Goal: Task Accomplishment & Management: Use online tool/utility

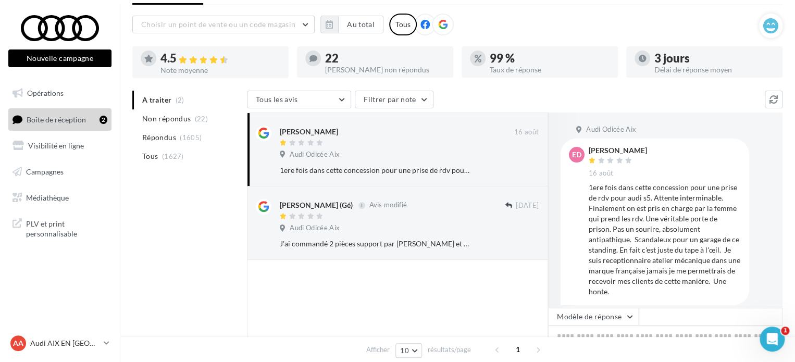
scroll to position [10, 0]
click at [338, 99] on button "Tous les avis" at bounding box center [299, 100] width 104 height 18
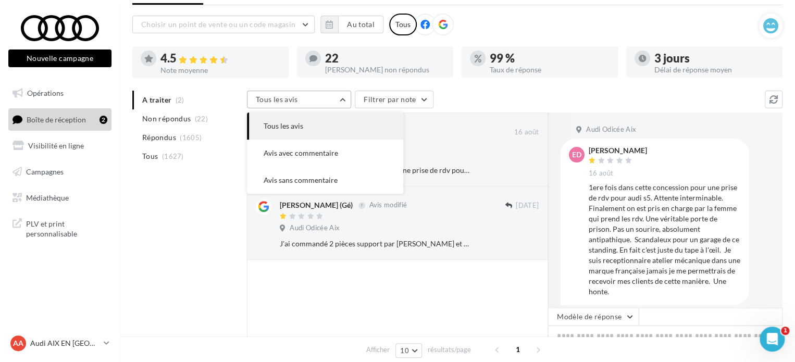
click at [338, 99] on button "Tous les avis" at bounding box center [299, 100] width 104 height 18
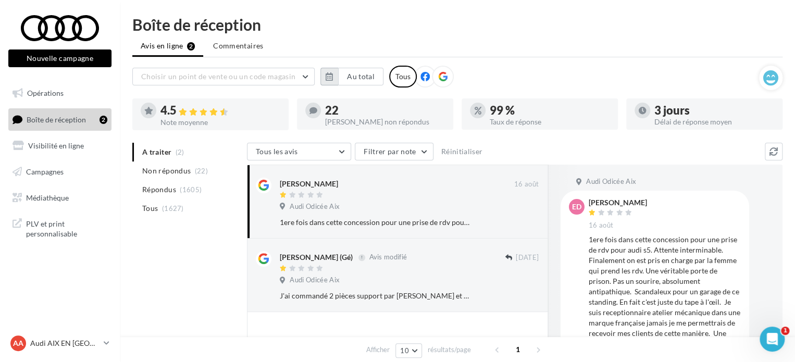
click at [333, 76] on button "button" at bounding box center [329, 77] width 18 height 18
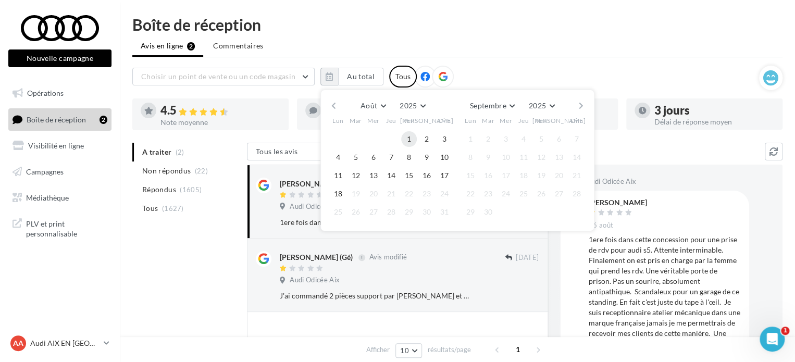
click at [407, 139] on button "1" at bounding box center [409, 139] width 16 height 16
click at [340, 193] on button "18" at bounding box center [338, 194] width 16 height 16
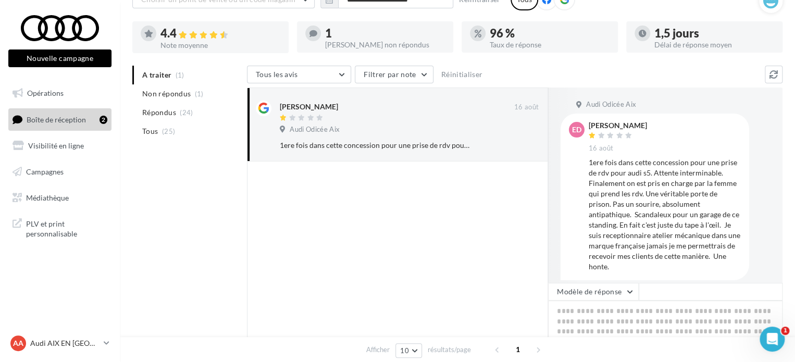
scroll to position [25, 0]
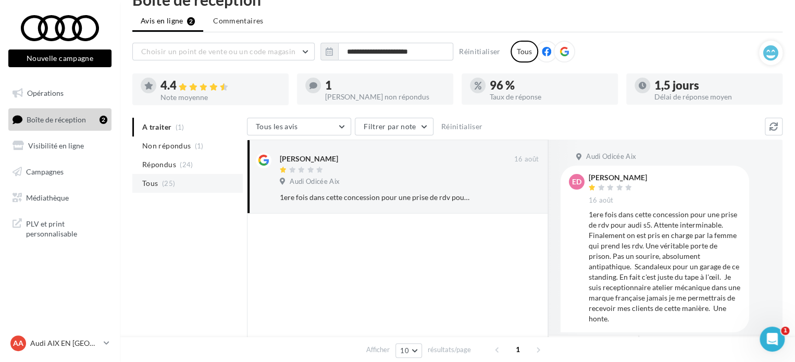
click at [181, 181] on li "Tous (25)" at bounding box center [187, 183] width 110 height 19
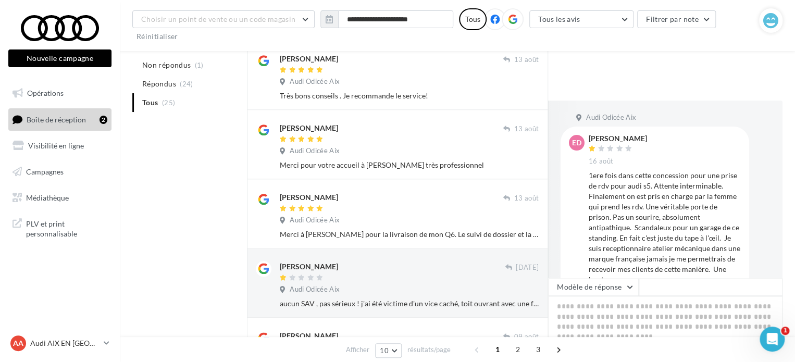
scroll to position [477, 0]
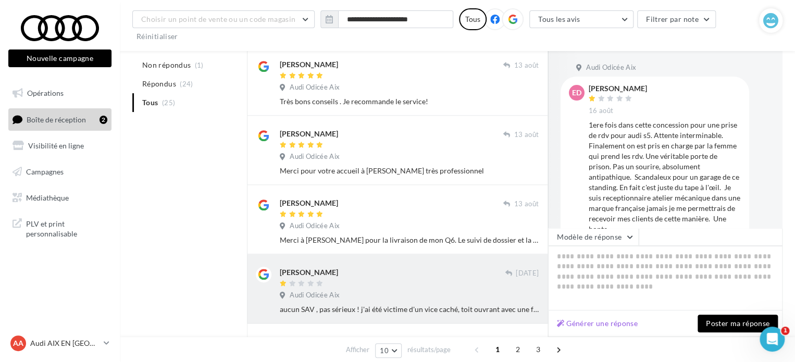
click at [409, 273] on div "[PERSON_NAME]" at bounding box center [392, 272] width 225 height 11
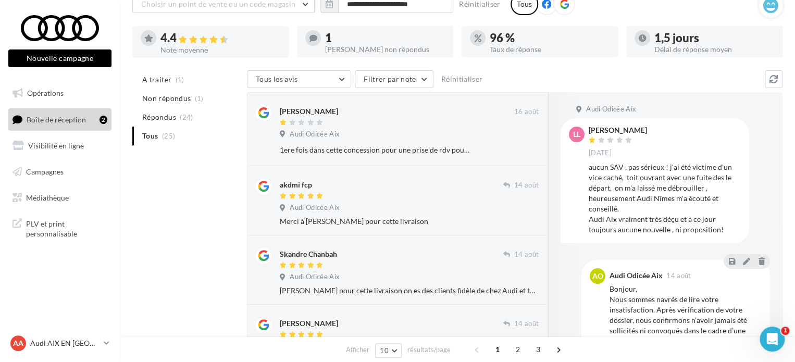
scroll to position [60, 0]
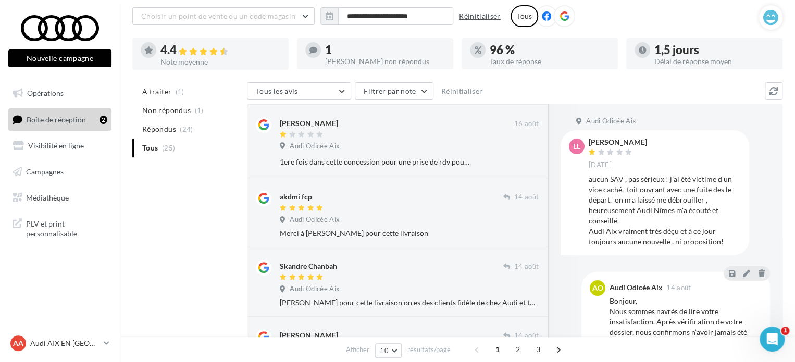
click at [466, 18] on button "Réinitialiser" at bounding box center [480, 16] width 50 height 13
